Goal: Task Accomplishment & Management: Manage account settings

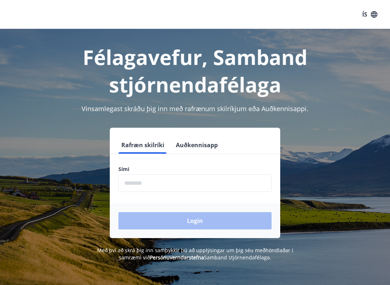
click at [11, 206] on div "Rafræn skilríki Auðkennisapp Sími ​ Login" at bounding box center [195, 183] width 372 height 110
click at [171, 176] on input "phone" at bounding box center [194, 183] width 153 height 18
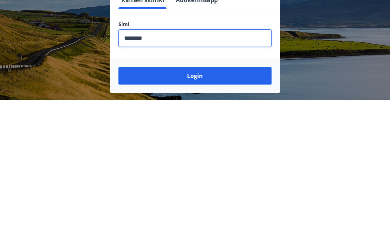
type input "********"
click at [232, 212] on button "Login" at bounding box center [194, 220] width 153 height 17
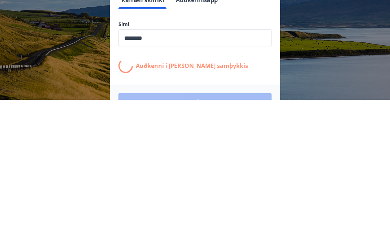
scroll to position [121, 0]
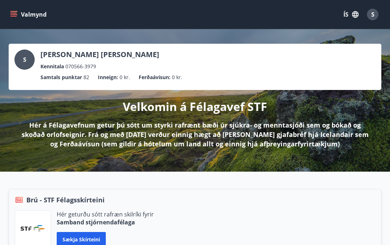
click at [357, 15] on icon "button" at bounding box center [355, 14] width 6 height 6
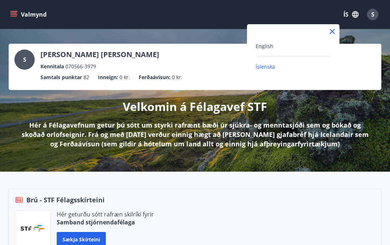
click at [315, 139] on div at bounding box center [195, 122] width 390 height 245
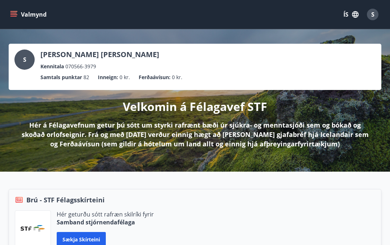
click at [7, 14] on div "Valmynd ÍS S" at bounding box center [195, 14] width 390 height 29
click at [14, 21] on button "Valmynd" at bounding box center [29, 14] width 41 height 13
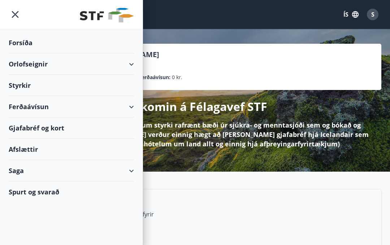
click at [135, 65] on icon at bounding box center [131, 64] width 9 height 9
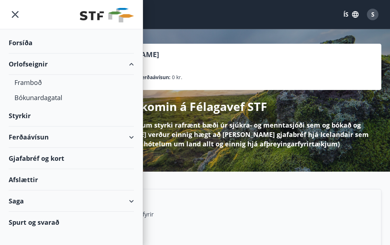
click at [38, 81] on div "Framboð" at bounding box center [71, 82] width 114 height 15
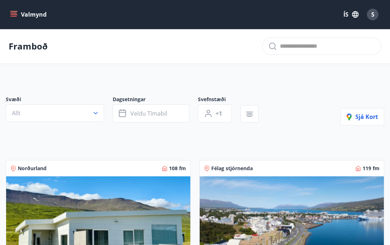
click at [100, 111] on button "Allt" at bounding box center [55, 112] width 98 height 17
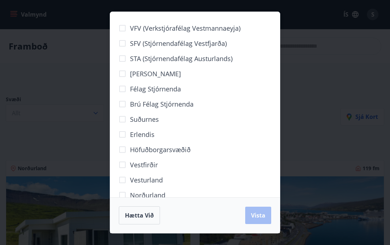
click at [190, 106] on span "Brú félag stjórnenda" at bounding box center [161, 103] width 63 height 9
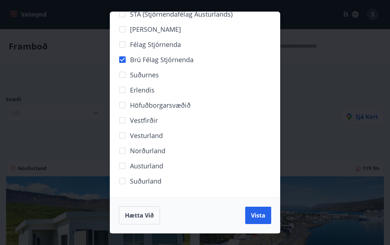
scroll to position [44, 0]
click at [260, 214] on span "Vista" at bounding box center [258, 215] width 14 height 8
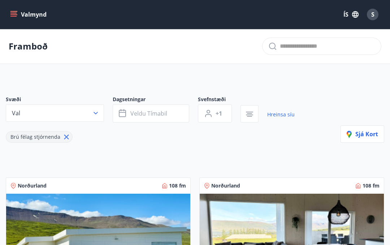
click at [167, 117] on button "Veldu tímabil" at bounding box center [151, 113] width 76 height 18
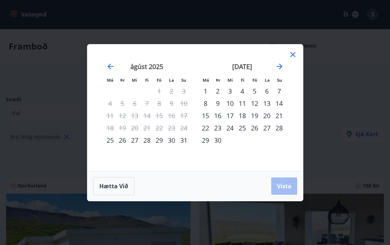
click at [281, 69] on icon "Move forward to switch to the next month." at bounding box center [279, 66] width 9 height 9
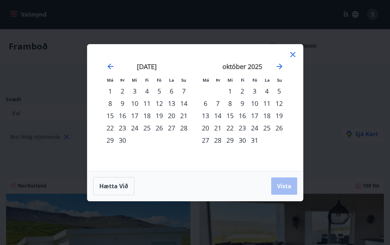
click at [160, 130] on div "26" at bounding box center [159, 128] width 12 height 12
click at [186, 127] on div "28" at bounding box center [184, 128] width 12 height 12
click at [279, 188] on span "Vista" at bounding box center [284, 186] width 14 height 8
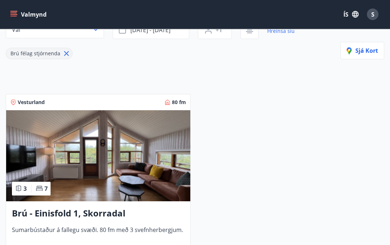
scroll to position [141, 0]
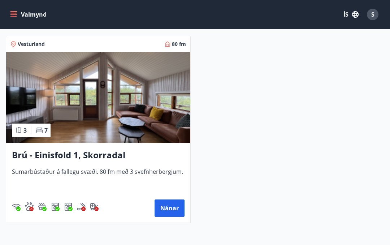
click at [162, 125] on img at bounding box center [98, 97] width 184 height 91
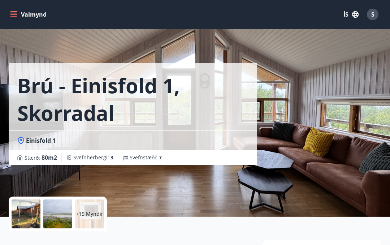
click at [347, 166] on div "Brú - Einisfold 1, Skorradal Einisfold 1 Stærð : 80 m2 Svefnherbergi : 3 Svefns…" at bounding box center [195, 108] width 372 height 216
click at [347, 167] on div "Brú - Einisfold 1, Skorradal Einisfold 1 Stærð : 80 m2 Svefnherbergi : 3 Svefns…" at bounding box center [195, 108] width 372 height 216
click at [347, 166] on div "Brú - Einisfold 1, Skorradal Einisfold 1 Stærð : 80 m2 Svefnherbergi : 3 Svefns…" at bounding box center [195, 108] width 372 height 216
click at [90, 212] on p "+15 Myndir" at bounding box center [89, 213] width 27 height 7
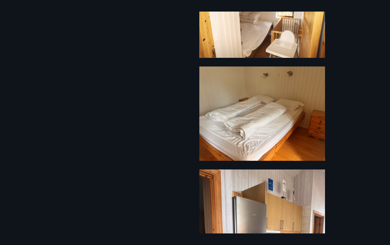
scroll to position [758, 0]
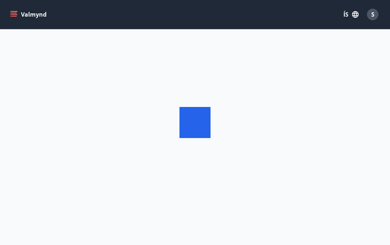
scroll to position [32, 0]
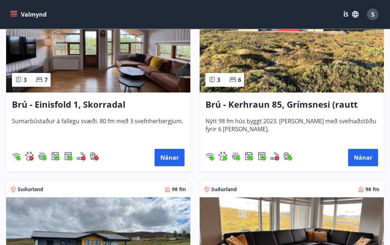
scroll to position [584, 0]
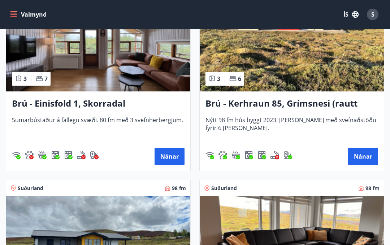
click at [341, 101] on h3 "Brú - Kerhraun 85, Grímsnesi (rautt hús) (gæludýr velkomin)" at bounding box center [291, 103] width 172 height 13
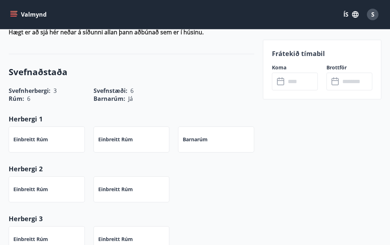
scroll to position [556, 0]
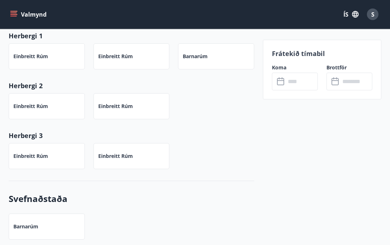
click at [306, 81] on input "text" at bounding box center [301, 82] width 32 height 18
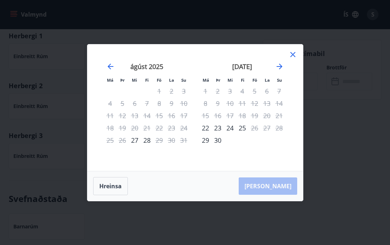
click at [282, 71] on icon "Move forward to switch to the next month." at bounding box center [279, 66] width 9 height 9
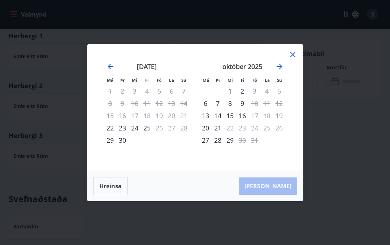
click at [294, 59] on icon at bounding box center [292, 54] width 9 height 9
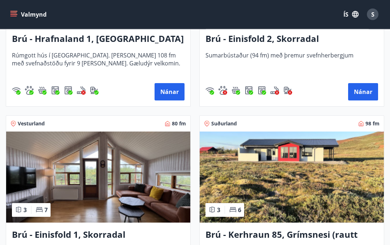
scroll to position [461, 0]
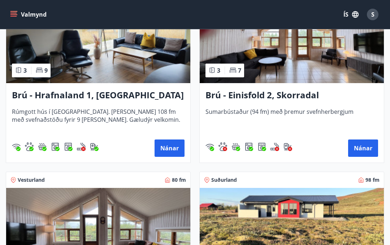
click at [159, 96] on h3 "Brú - Hrafnaland 1, [GEOGRAPHIC_DATA] (gæludýr velkomin)" at bounding box center [98, 95] width 172 height 13
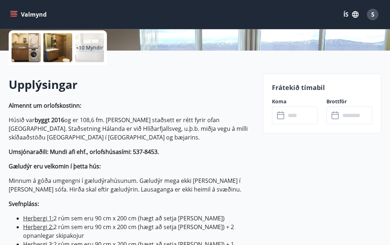
scroll to position [196, 0]
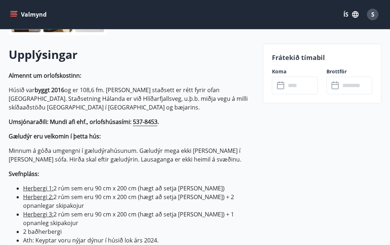
click at [294, 85] on input "text" at bounding box center [301, 85] width 32 height 18
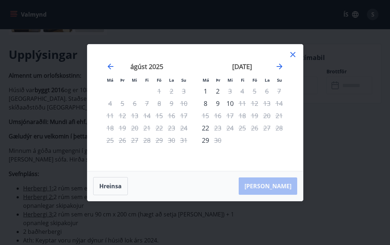
click at [283, 71] on icon "Move forward to switch to the next month." at bounding box center [279, 66] width 9 height 9
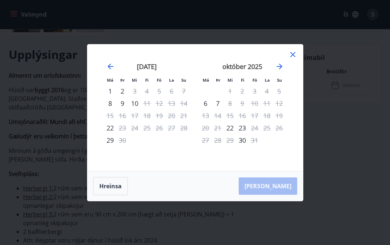
click at [296, 59] on icon at bounding box center [292, 54] width 9 height 9
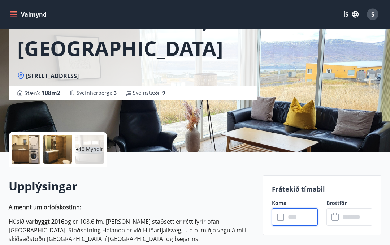
scroll to position [0, 0]
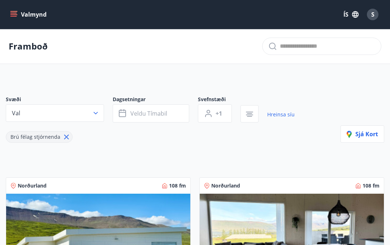
click at [67, 137] on icon at bounding box center [66, 137] width 8 height 8
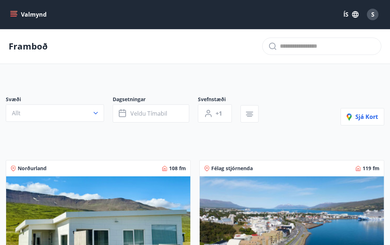
click at [249, 112] on icon "button" at bounding box center [249, 111] width 7 height 1
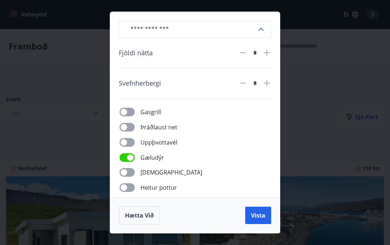
click at [264, 211] on span "Vista" at bounding box center [258, 215] width 14 height 8
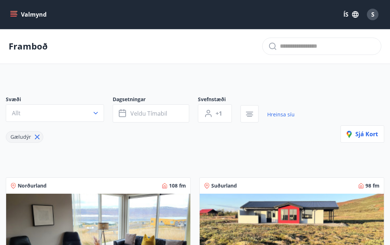
click at [373, 16] on span "S" at bounding box center [372, 14] width 3 height 8
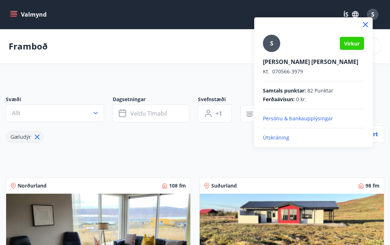
click at [216, 67] on div at bounding box center [195, 122] width 390 height 245
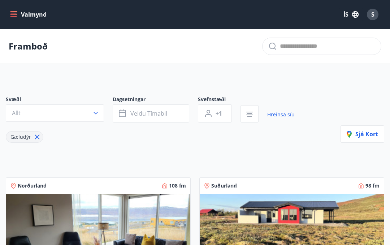
click at [20, 13] on button "Valmynd" at bounding box center [29, 14] width 41 height 13
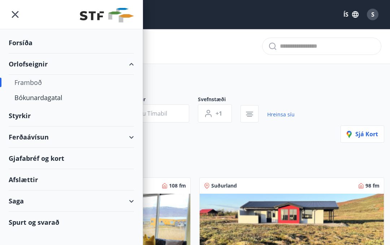
click at [100, 161] on div "Gjafabréf og kort" at bounding box center [71, 158] width 125 height 21
click at [130, 140] on div "Ferðaávísun" at bounding box center [71, 136] width 125 height 21
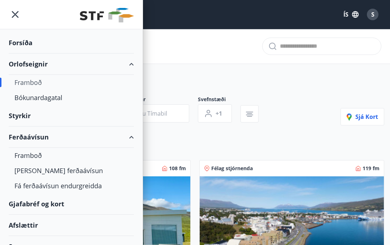
click at [127, 140] on div "Ferðaávísun" at bounding box center [71, 136] width 125 height 21
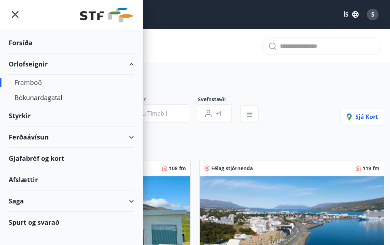
click at [127, 142] on div "Ferðaávísun" at bounding box center [71, 136] width 125 height 21
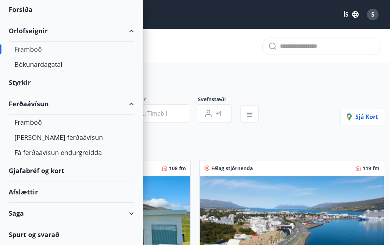
scroll to position [33, 0]
click at [103, 193] on div "Afslættir" at bounding box center [71, 191] width 125 height 21
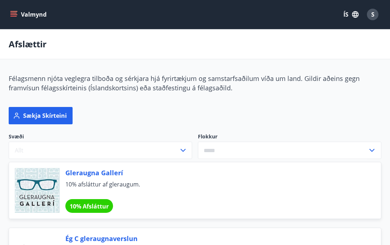
click at [370, 16] on div "S" at bounding box center [373, 15] width 12 height 12
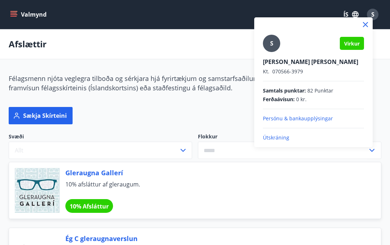
click at [287, 140] on p "Útskráning" at bounding box center [313, 137] width 101 height 7
